Goal: Transaction & Acquisition: Purchase product/service

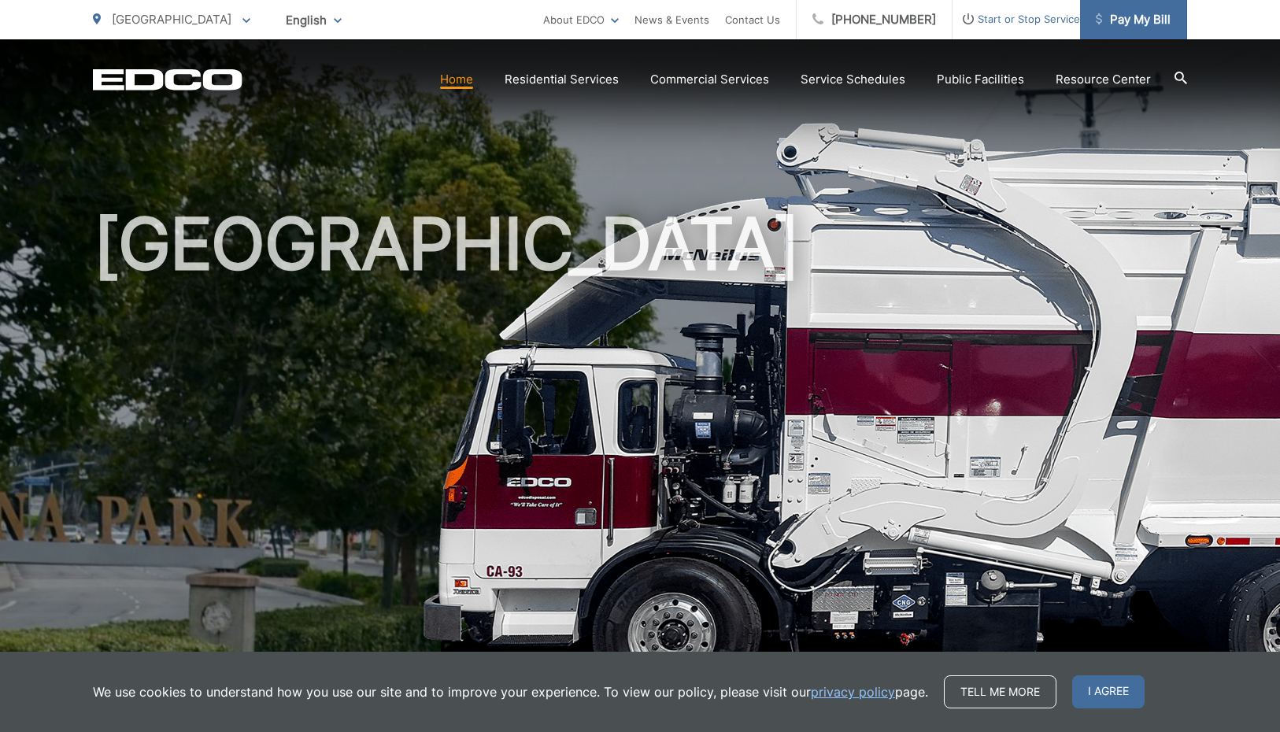
scroll to position [1, 0]
click at [1132, 17] on span "Pay My Bill" at bounding box center [1132, 19] width 75 height 19
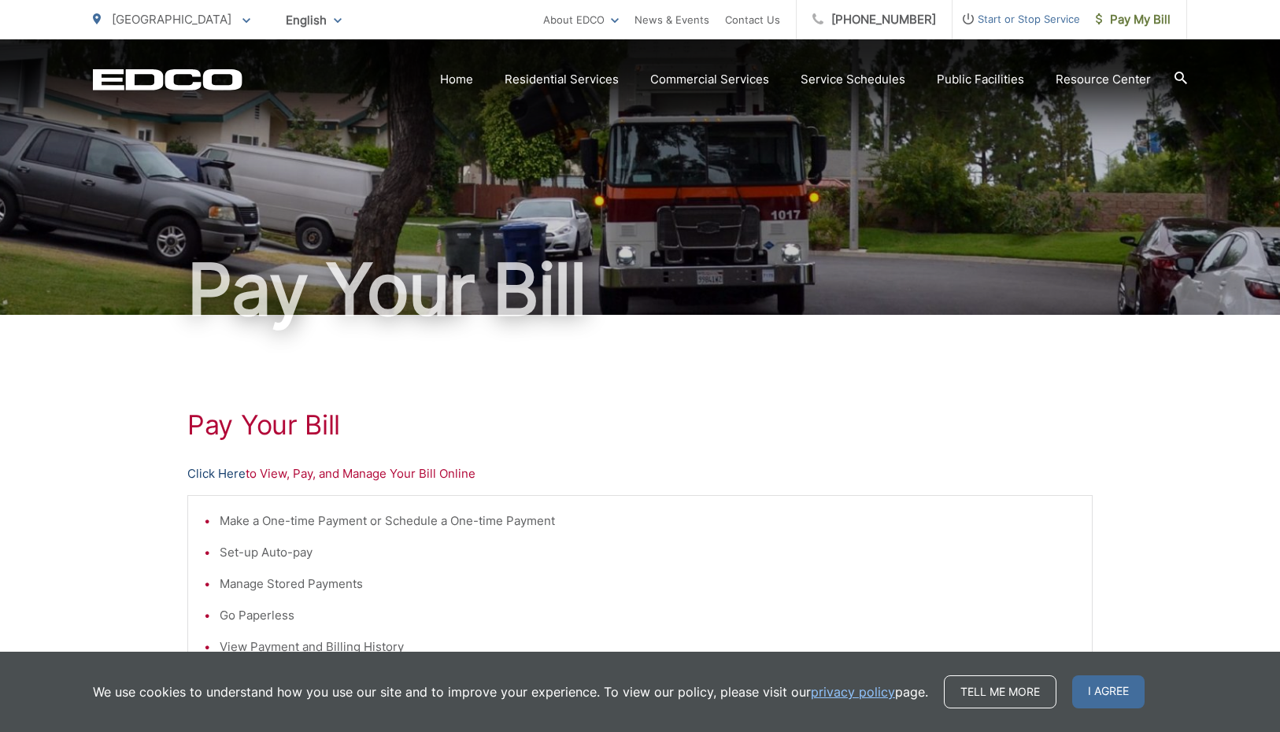
click at [221, 471] on link "Click Here" at bounding box center [216, 473] width 58 height 19
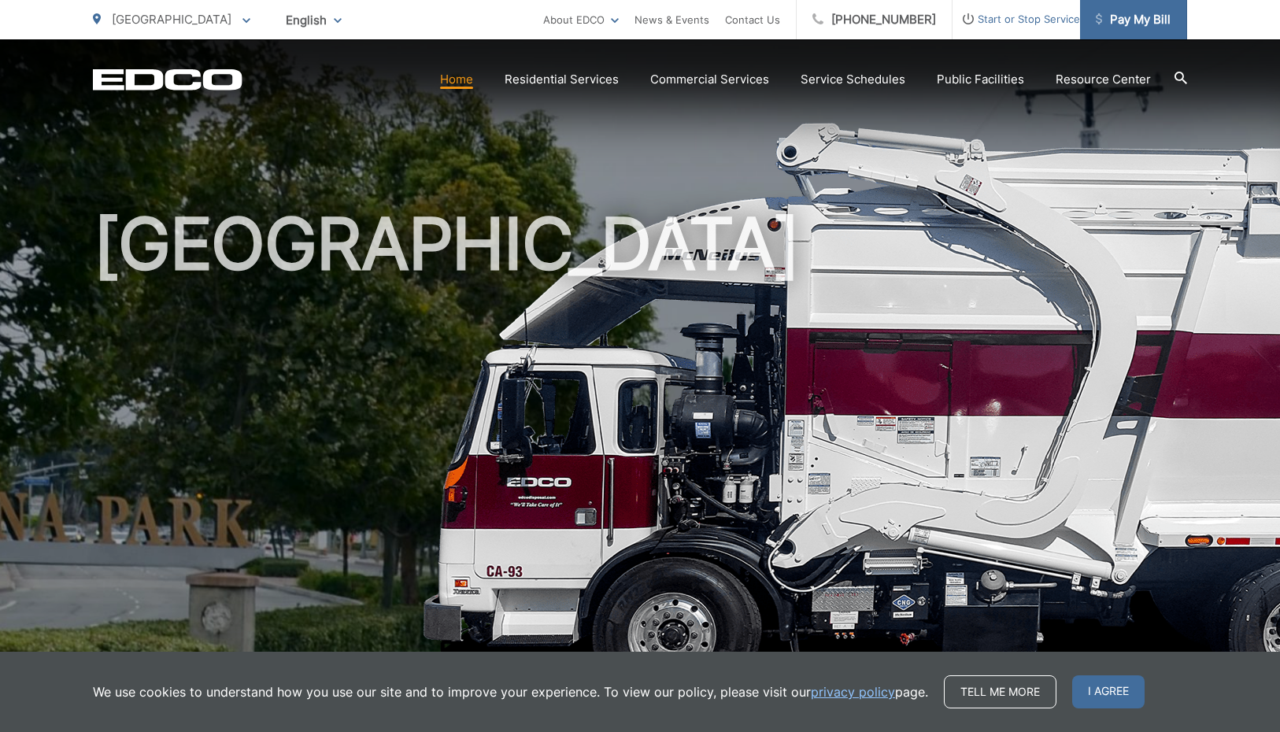
click at [1136, 23] on span "Pay My Bill" at bounding box center [1132, 19] width 75 height 19
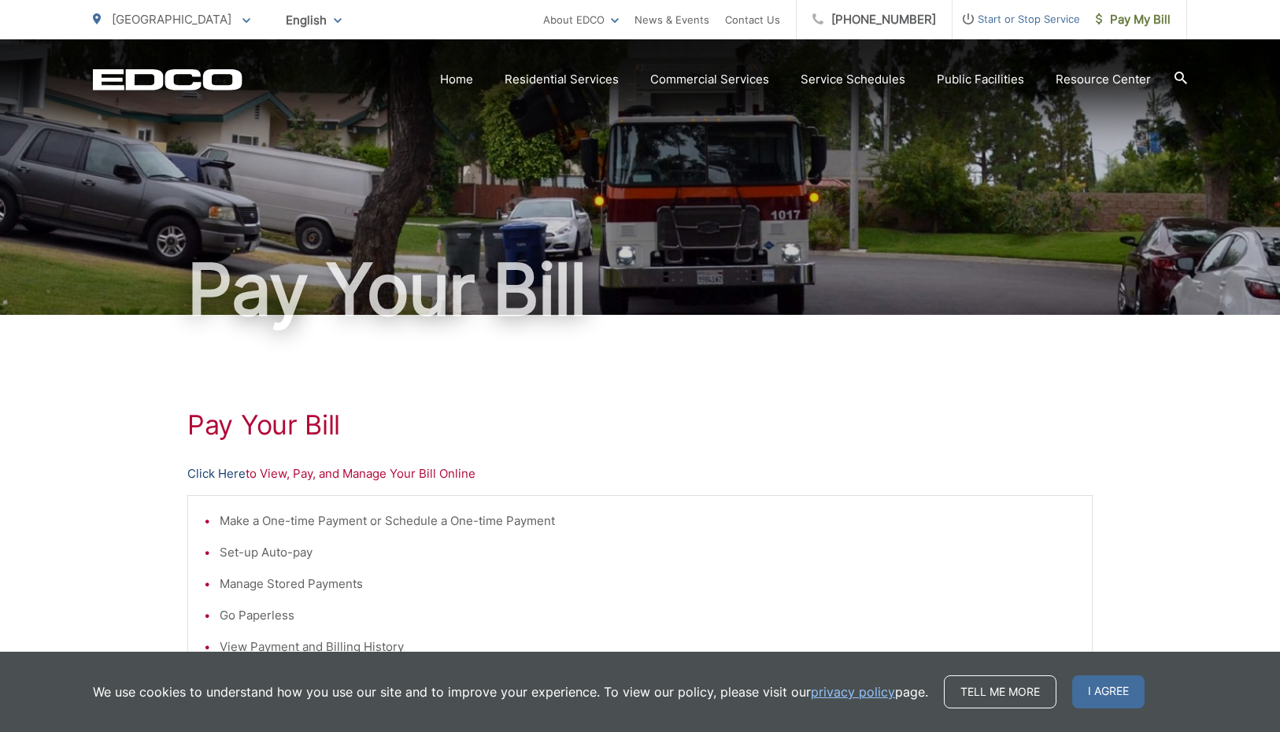
click at [216, 471] on link "Click Here" at bounding box center [216, 473] width 58 height 19
